Goal: Check status: Check status

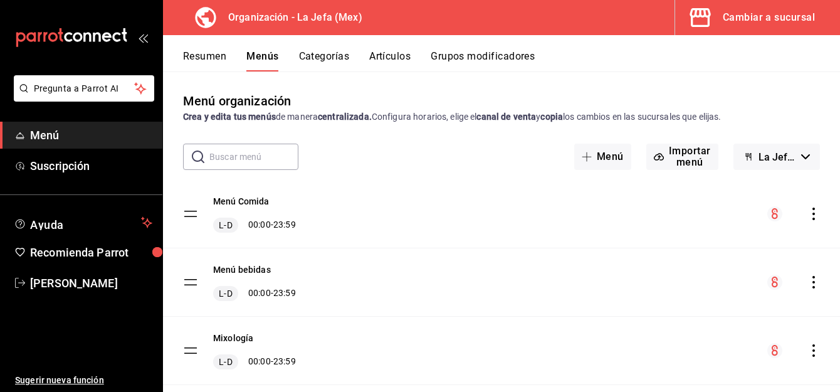
click at [740, 10] on div "Cambiar a sucursal" at bounding box center [768, 18] width 92 height 18
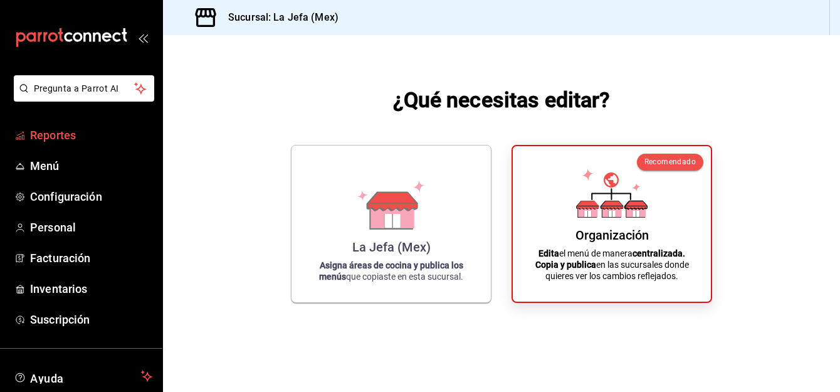
click at [63, 143] on span "Reportes" at bounding box center [91, 135] width 122 height 17
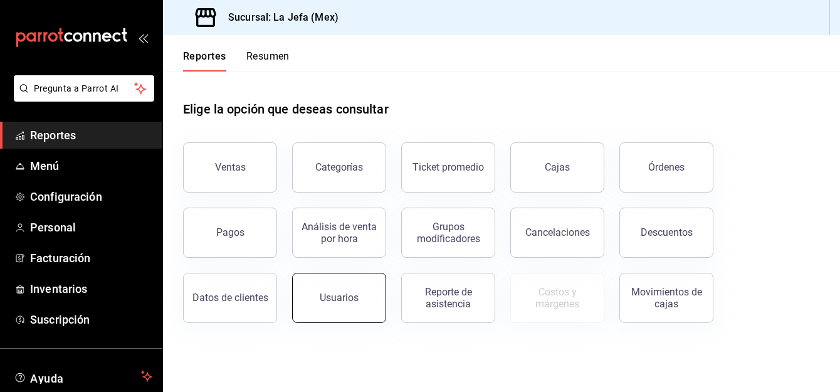
click at [350, 294] on div "Usuarios" at bounding box center [339, 297] width 39 height 12
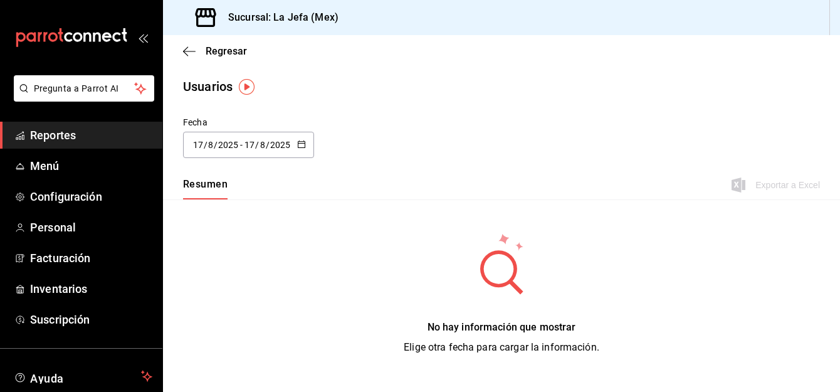
click at [308, 150] on div "[DATE] [DATE] - [DATE] [DATE]" at bounding box center [248, 145] width 131 height 26
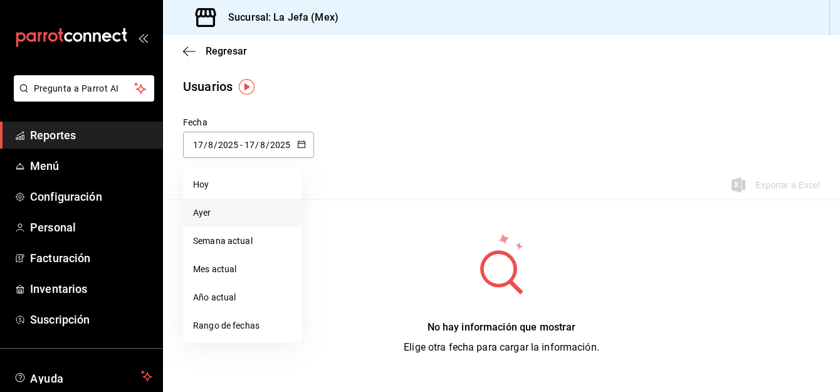
click at [206, 211] on li "Ayer" at bounding box center [242, 213] width 118 height 28
type input "[DATE]"
type input "16"
type input "[DATE]"
type input "16"
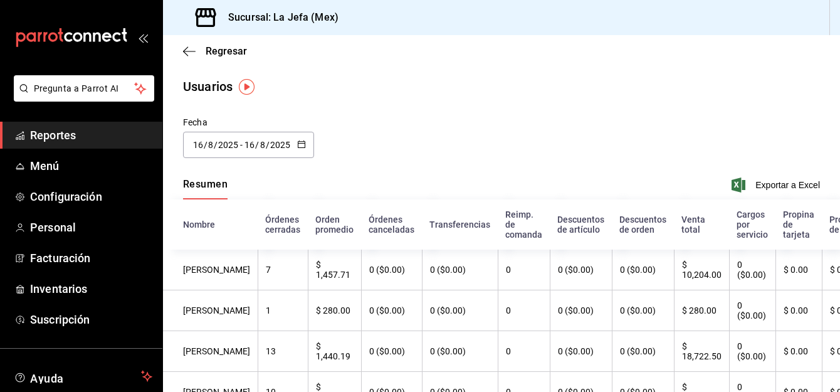
click at [299, 143] on icon "button" at bounding box center [301, 144] width 9 height 9
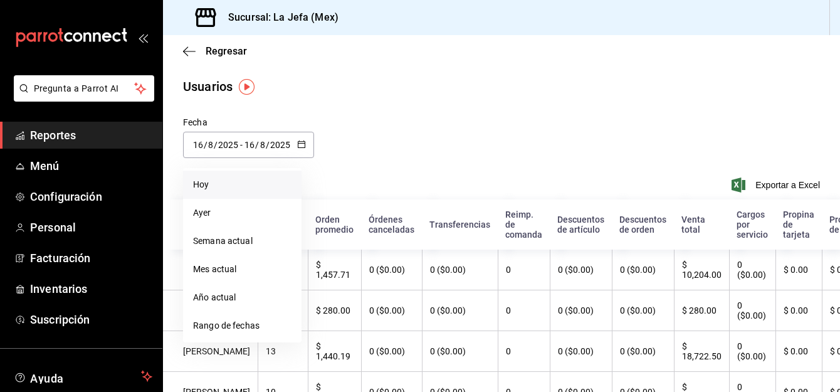
click at [212, 186] on li "Hoy" at bounding box center [242, 184] width 118 height 28
type input "[DATE]"
type input "17"
type input "[DATE]"
type input "17"
